Goal: Navigation & Orientation: Find specific page/section

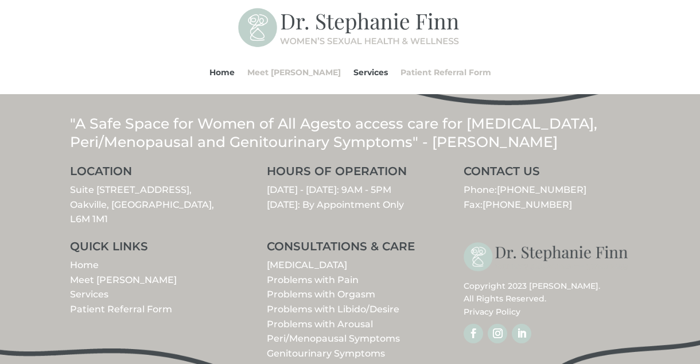
scroll to position [1458, 0]
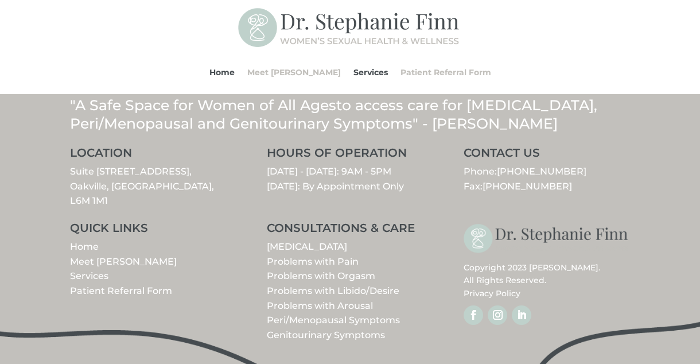
click at [91, 270] on link "Services" at bounding box center [89, 275] width 38 height 11
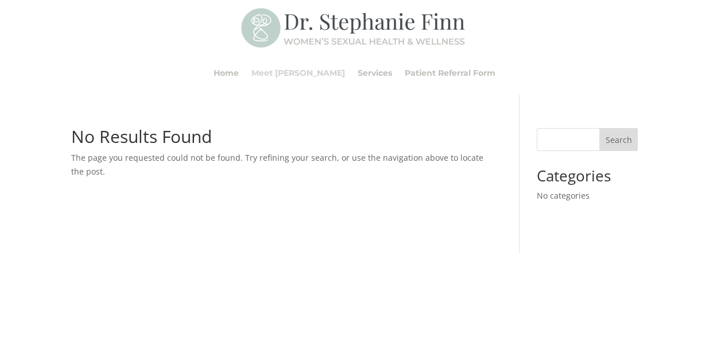
click at [281, 72] on link "Meet [PERSON_NAME]" at bounding box center [298, 73] width 94 height 44
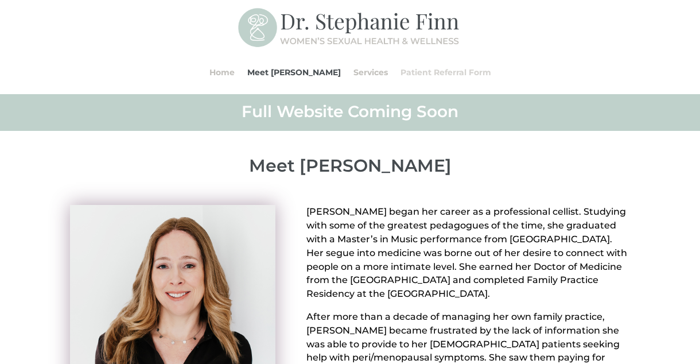
click at [417, 68] on link "Patient Referral Form" at bounding box center [446, 73] width 91 height 44
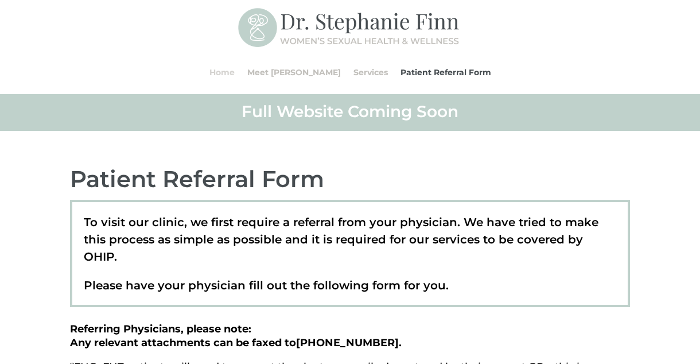
click at [235, 74] on link "Home" at bounding box center [222, 73] width 25 height 44
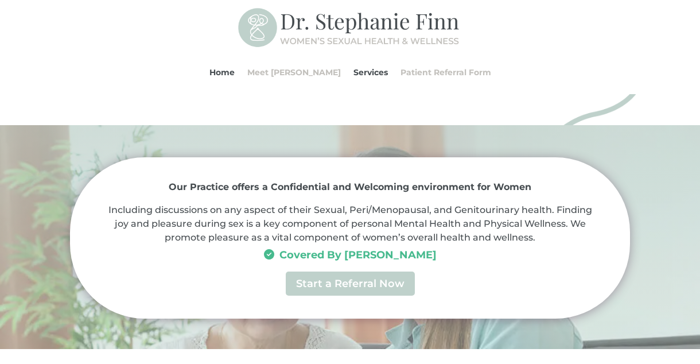
scroll to position [450, 0]
